Goal: Task Accomplishment & Management: Manage account settings

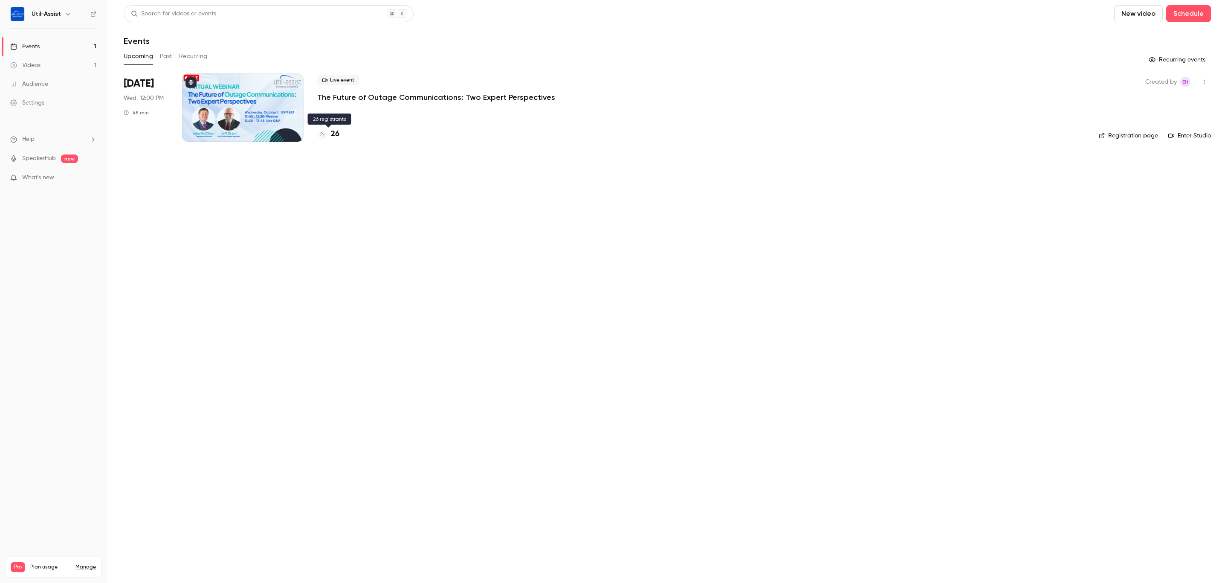
click at [338, 132] on h4 "26" at bounding box center [335, 134] width 9 height 12
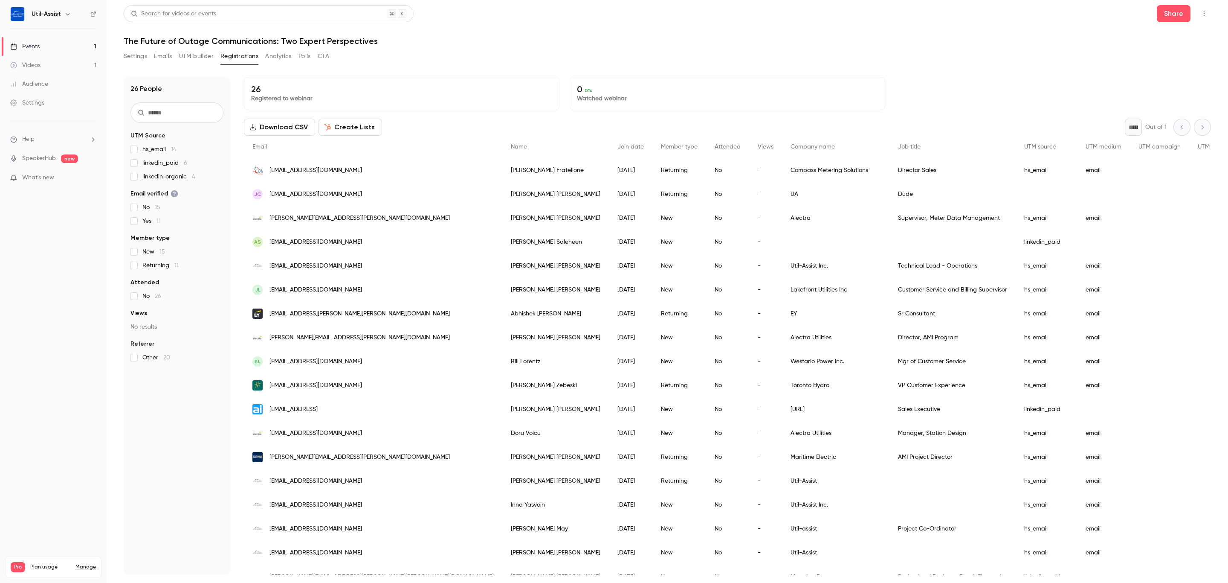
click at [890, 193] on div "Dude" at bounding box center [953, 194] width 126 height 24
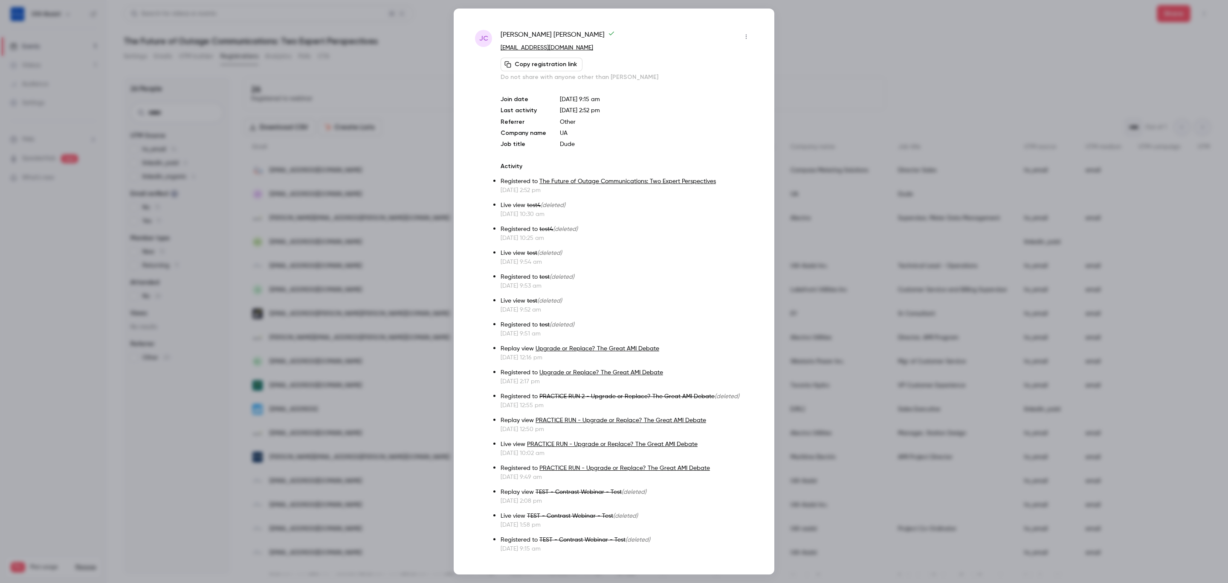
click at [741, 31] on button "button" at bounding box center [747, 37] width 14 height 14
click at [726, 77] on div "Remove registration" at bounding box center [703, 80] width 65 height 9
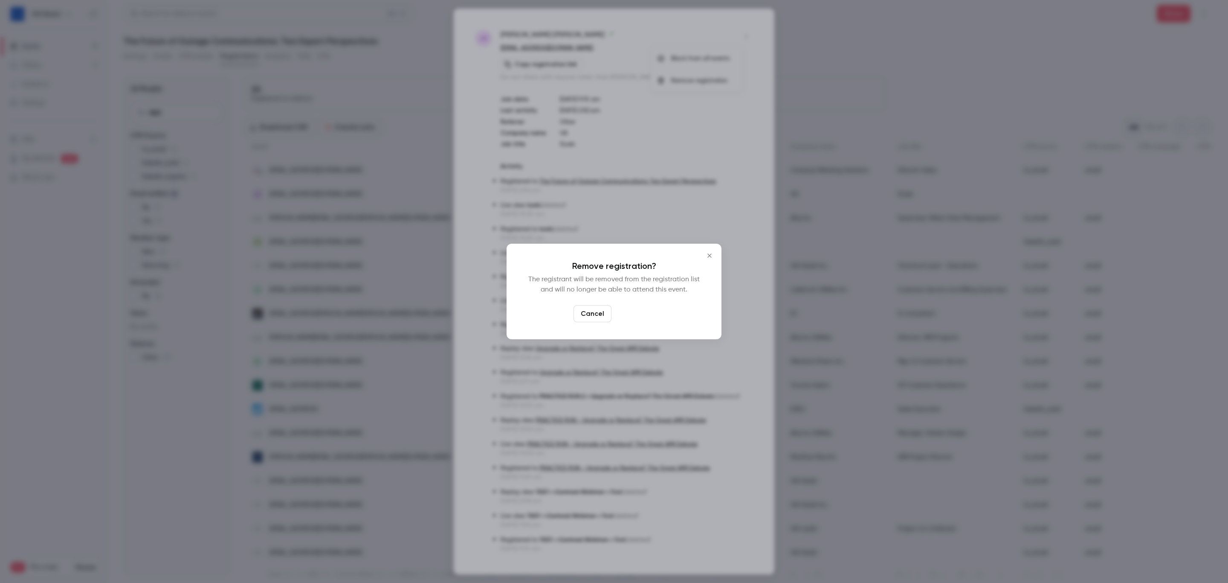
click at [631, 312] on button "Confirm" at bounding box center [635, 313] width 40 height 17
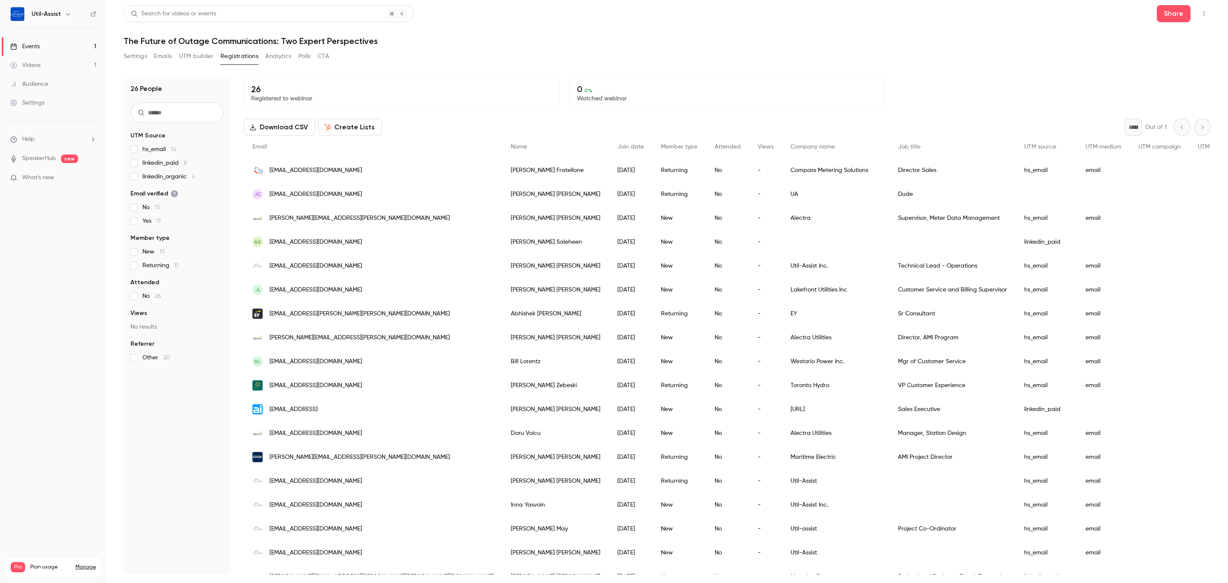
click at [832, 61] on div "Settings Emails UTM builder Registrations Analytics Polls CTA" at bounding box center [668, 57] width 1088 height 17
